Goal: Transaction & Acquisition: Purchase product/service

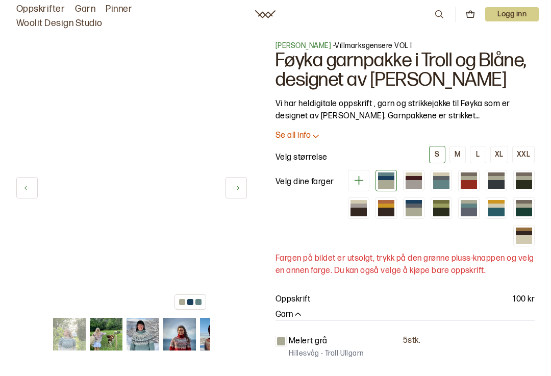
click at [99, 341] on img at bounding box center [106, 334] width 33 height 33
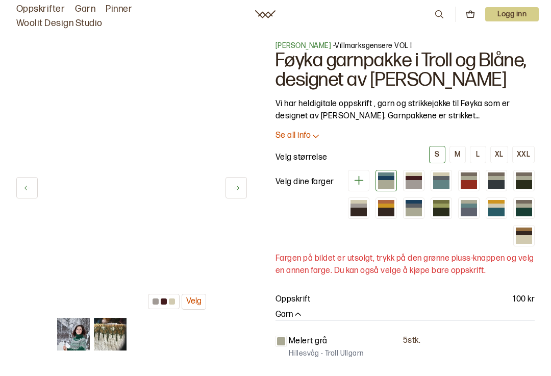
click at [108, 339] on img at bounding box center [110, 334] width 33 height 33
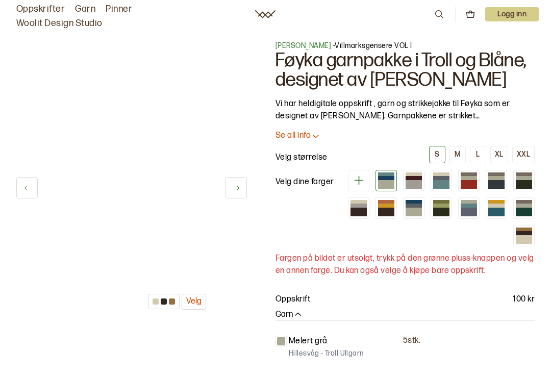
click at [528, 237] on div at bounding box center [524, 239] width 16 height 9
click at [21, 193] on button at bounding box center [26, 187] width 21 height 21
click at [25, 194] on button at bounding box center [26, 187] width 21 height 21
click at [235, 186] on icon at bounding box center [237, 188] width 8 height 8
click at [232, 193] on button at bounding box center [236, 187] width 21 height 21
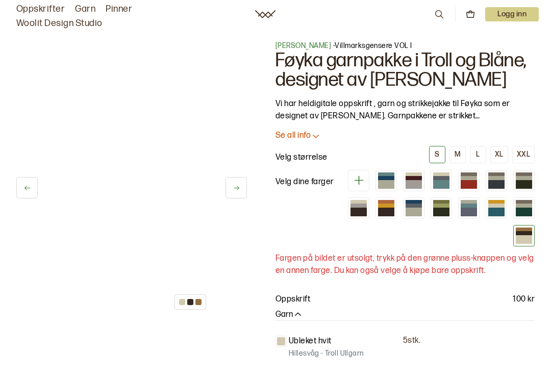
click at [231, 193] on button at bounding box center [236, 187] width 21 height 21
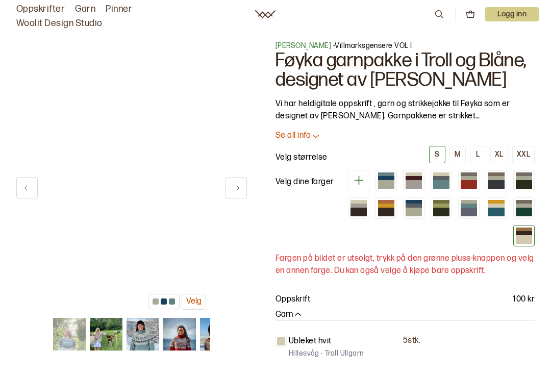
click at [22, 187] on button at bounding box center [26, 187] width 21 height 21
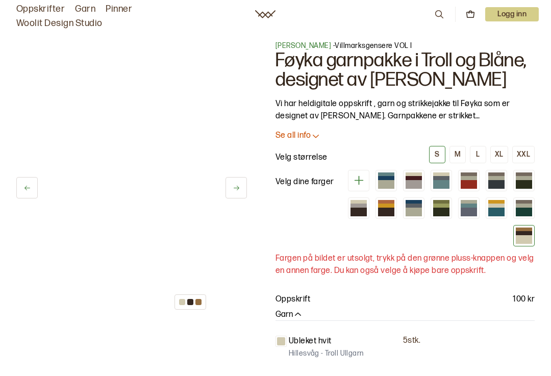
click at [185, 306] on div at bounding box center [191, 302] width 32 height 15
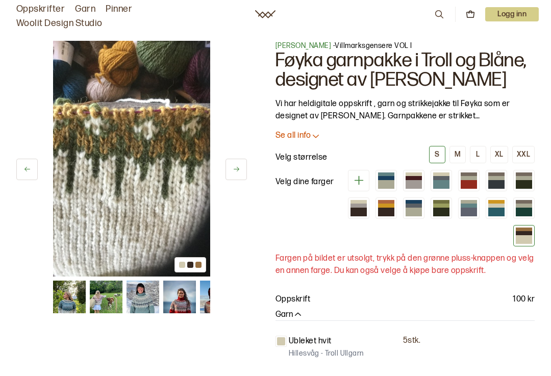
click at [177, 300] on img at bounding box center [179, 297] width 33 height 33
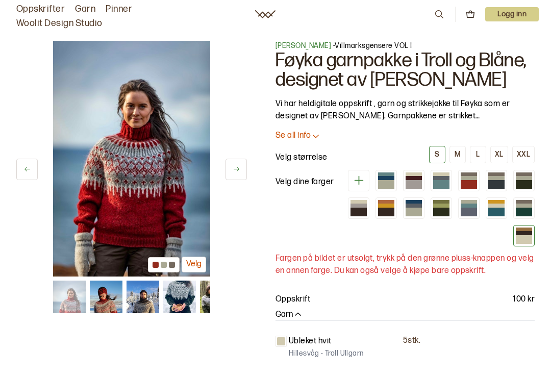
click at [23, 172] on icon at bounding box center [27, 169] width 8 height 8
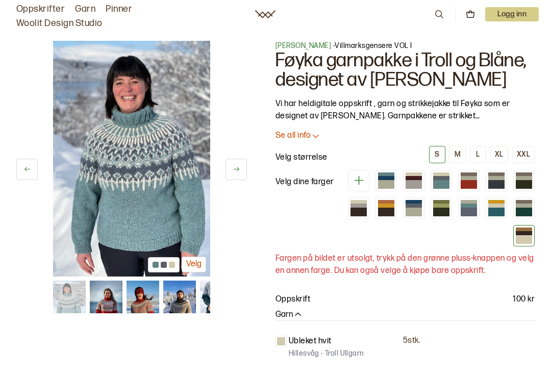
click at [25, 171] on icon at bounding box center [27, 169] width 8 height 8
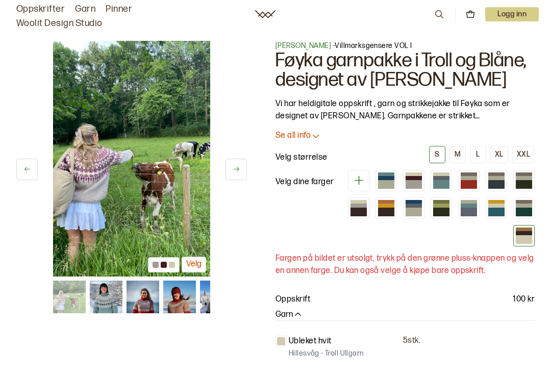
click at [24, 173] on icon at bounding box center [27, 169] width 8 height 8
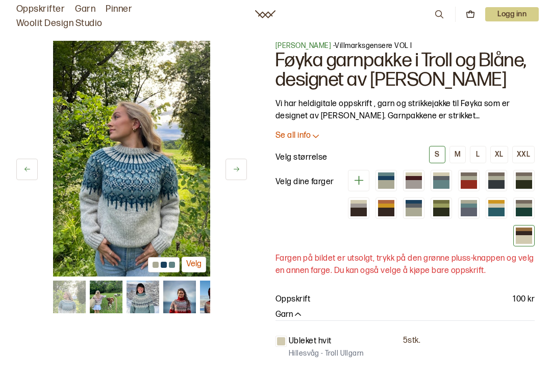
click at [27, 171] on icon at bounding box center [27, 169] width 8 height 8
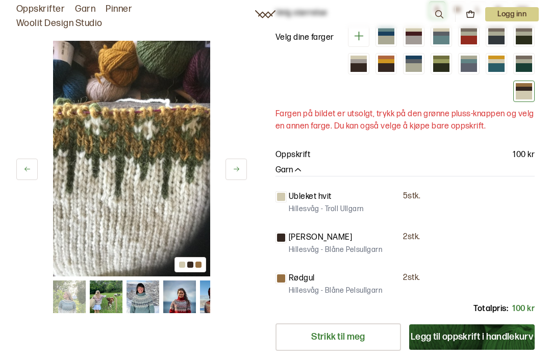
scroll to position [160, 0]
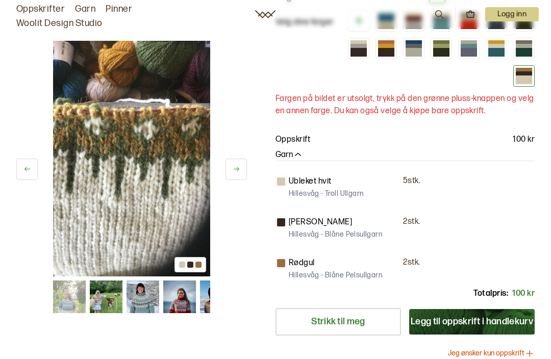
click at [3, 267] on div "17 av 17 17 av 17 [PERSON_NAME] VOL I Føyka garnpakke i Troll og Blåne, designe…" at bounding box center [275, 182] width 551 height 643
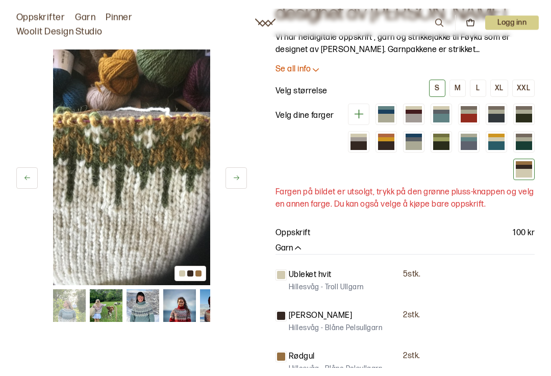
scroll to position [75, 0]
